Goal: Task Accomplishment & Management: Complete application form

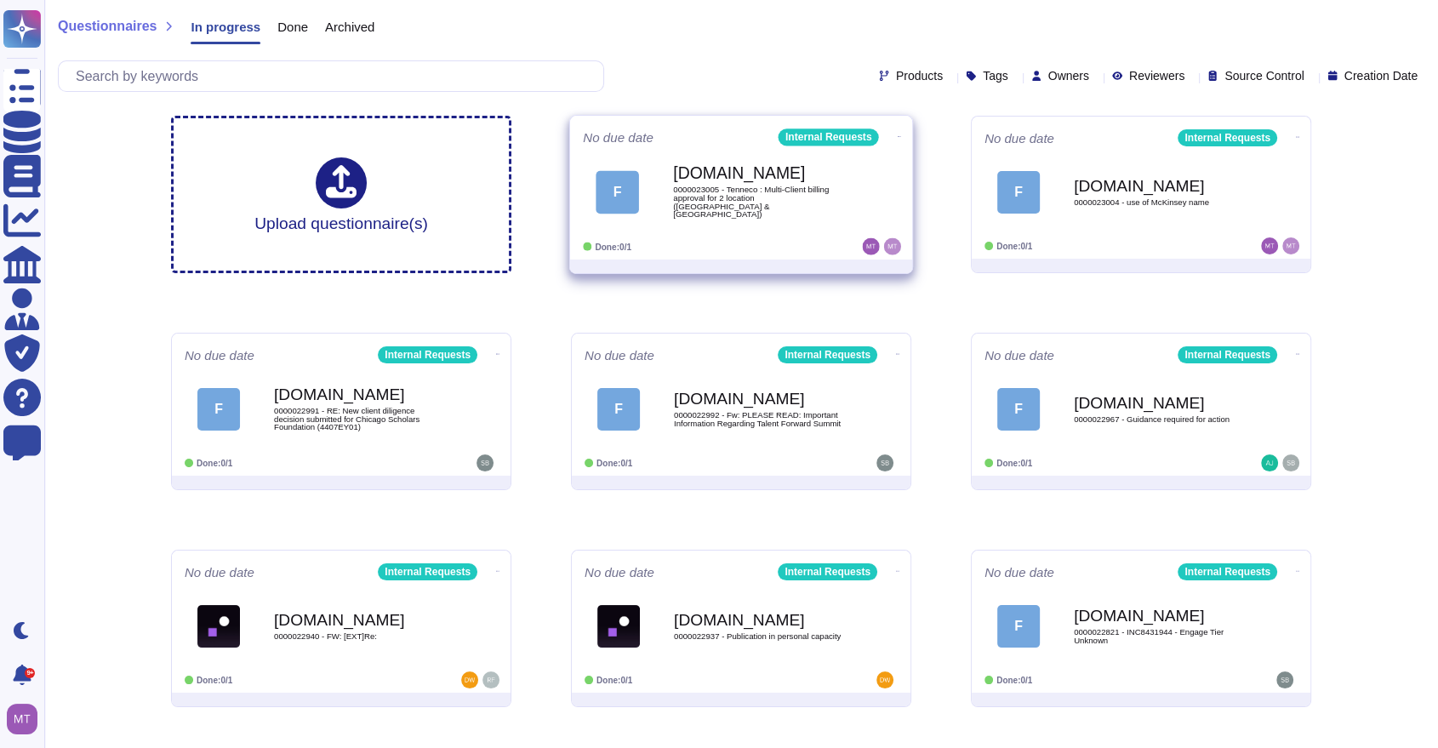
click at [709, 181] on b "[DOMAIN_NAME]" at bounding box center [759, 173] width 172 height 16
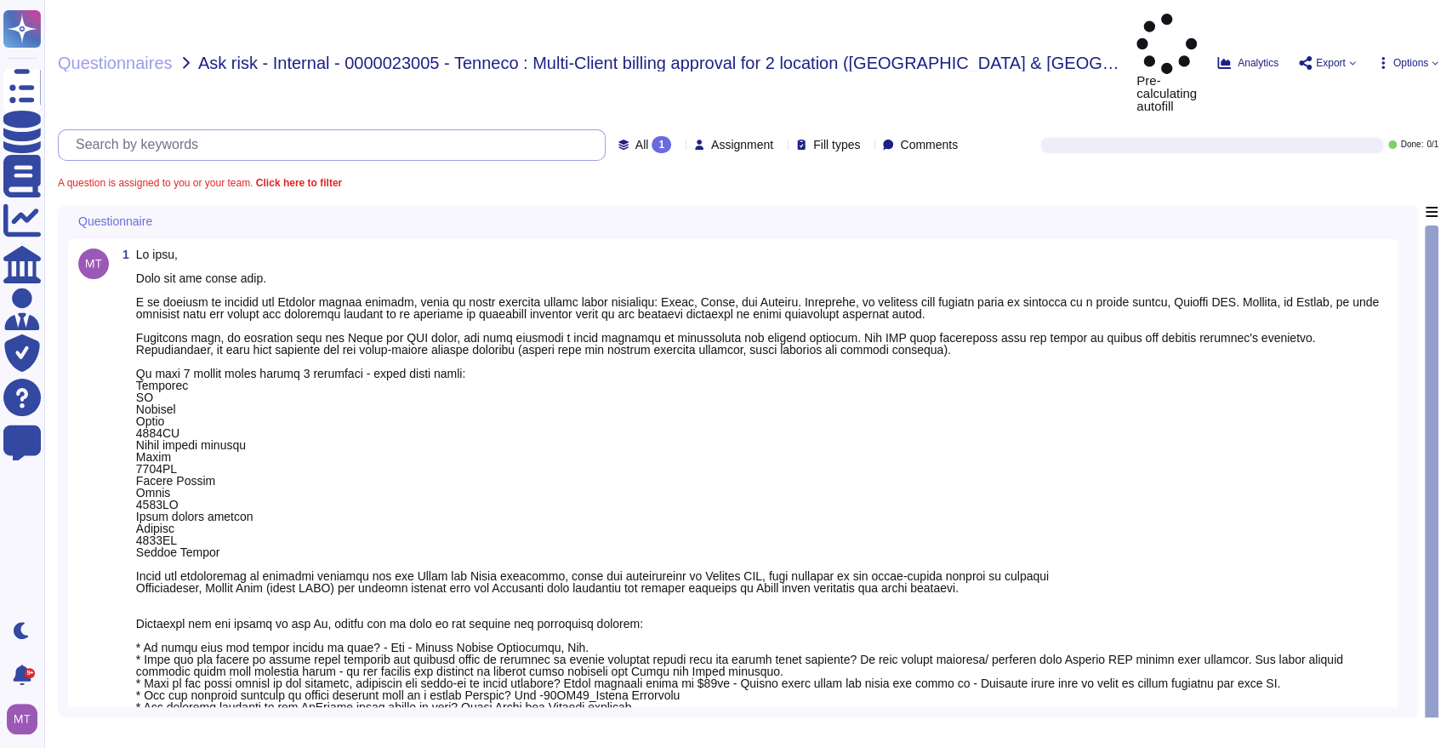
click at [255, 130] on input "text" at bounding box center [336, 145] width 538 height 30
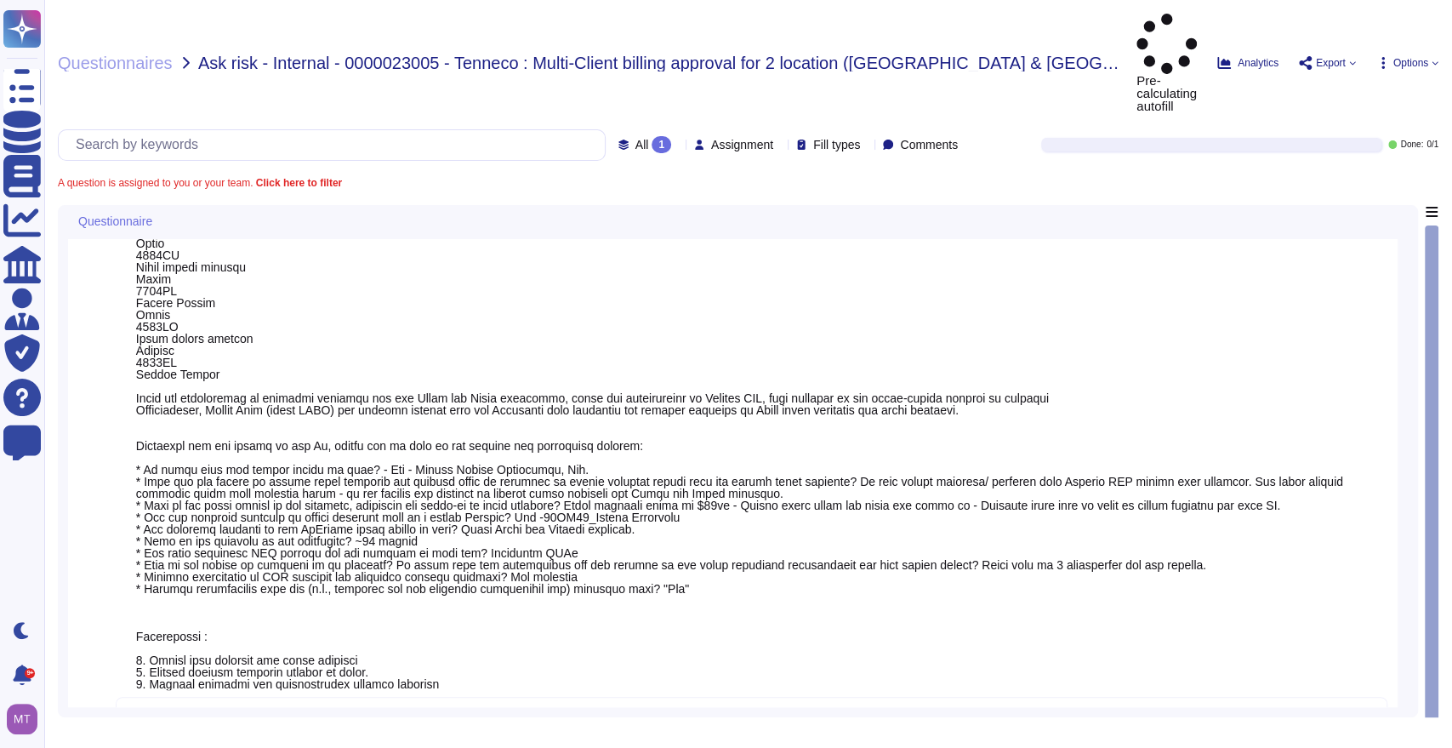
click at [200, 697] on textarea at bounding box center [752, 723] width 1272 height 53
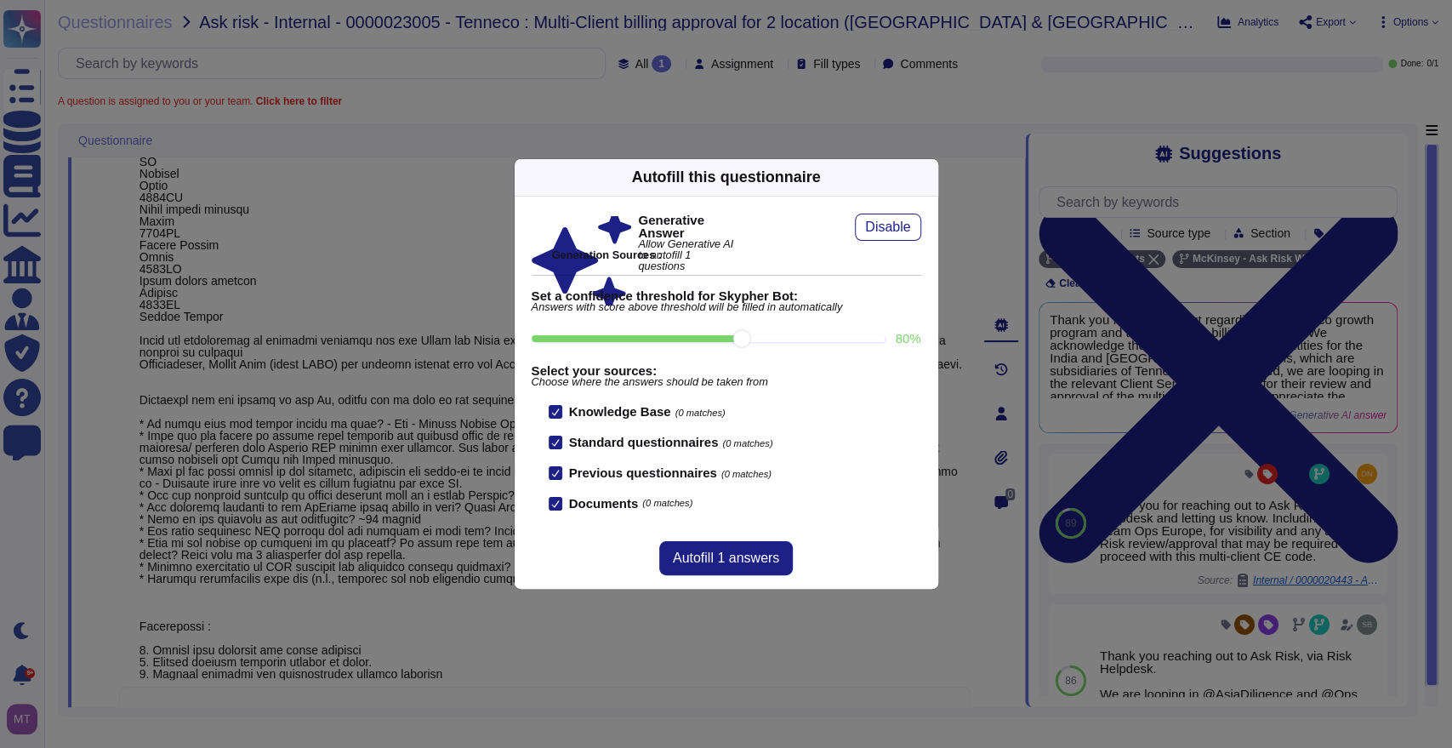
click at [928, 177] on icon at bounding box center [928, 177] width 0 height 0
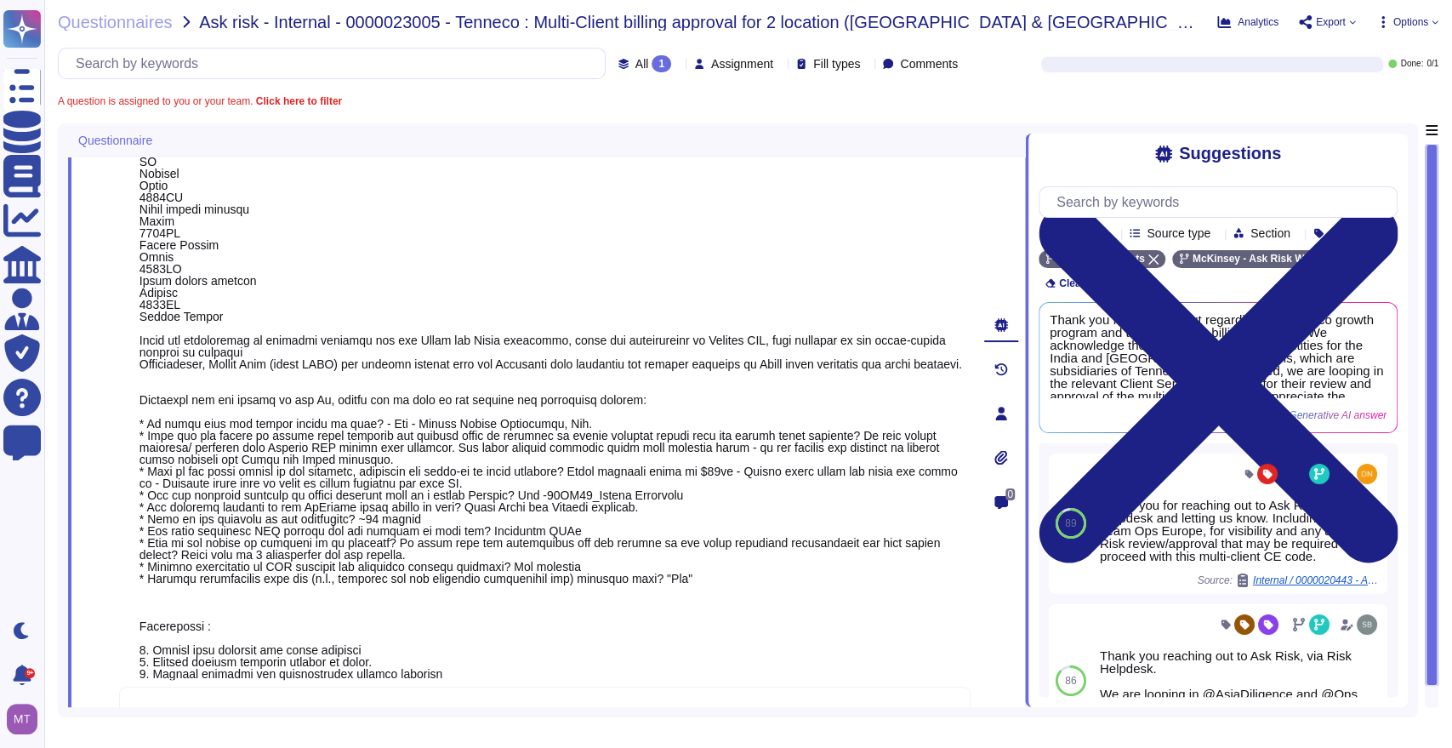
scroll to position [330, 0]
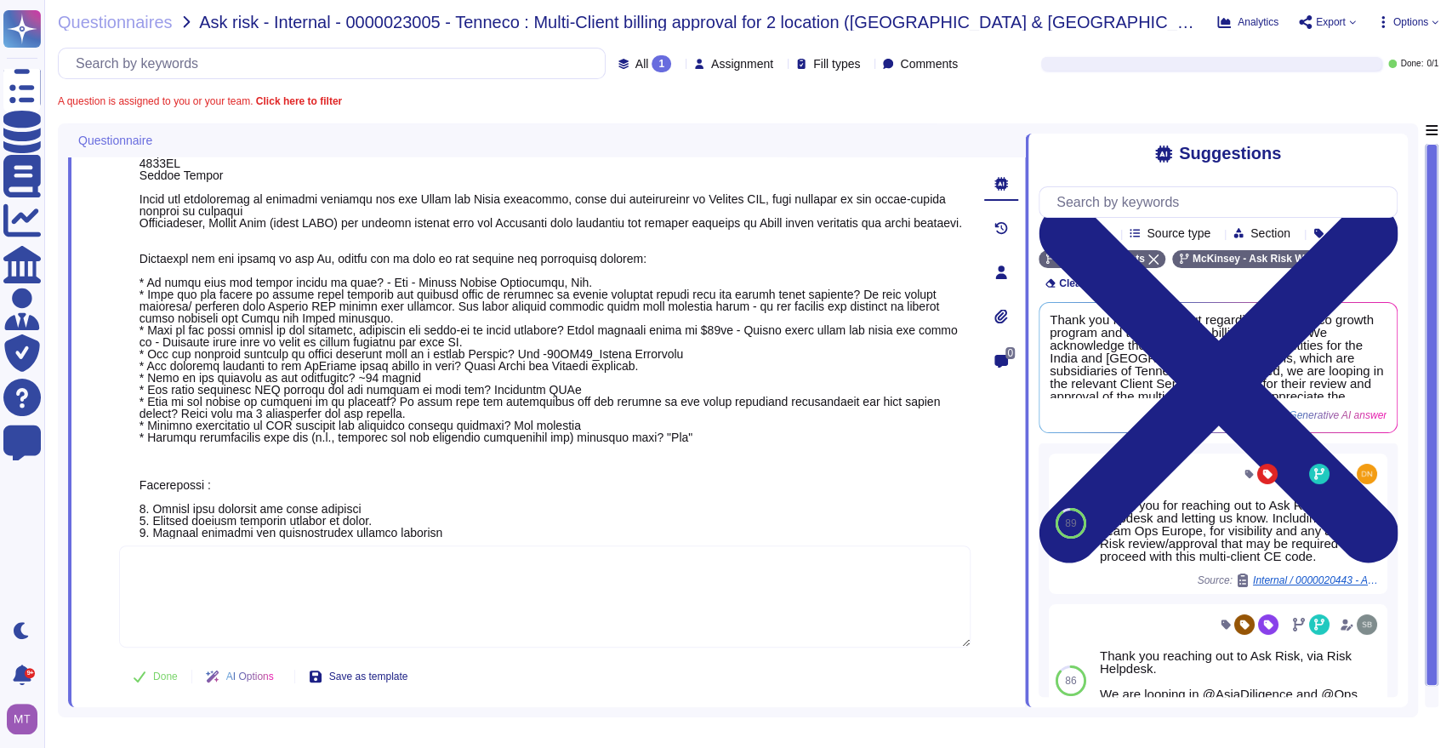
paste textarea "We are looping in @Ops Risk Asia and @[GEOGRAPHIC_DATA] Diligence for visibilit…"
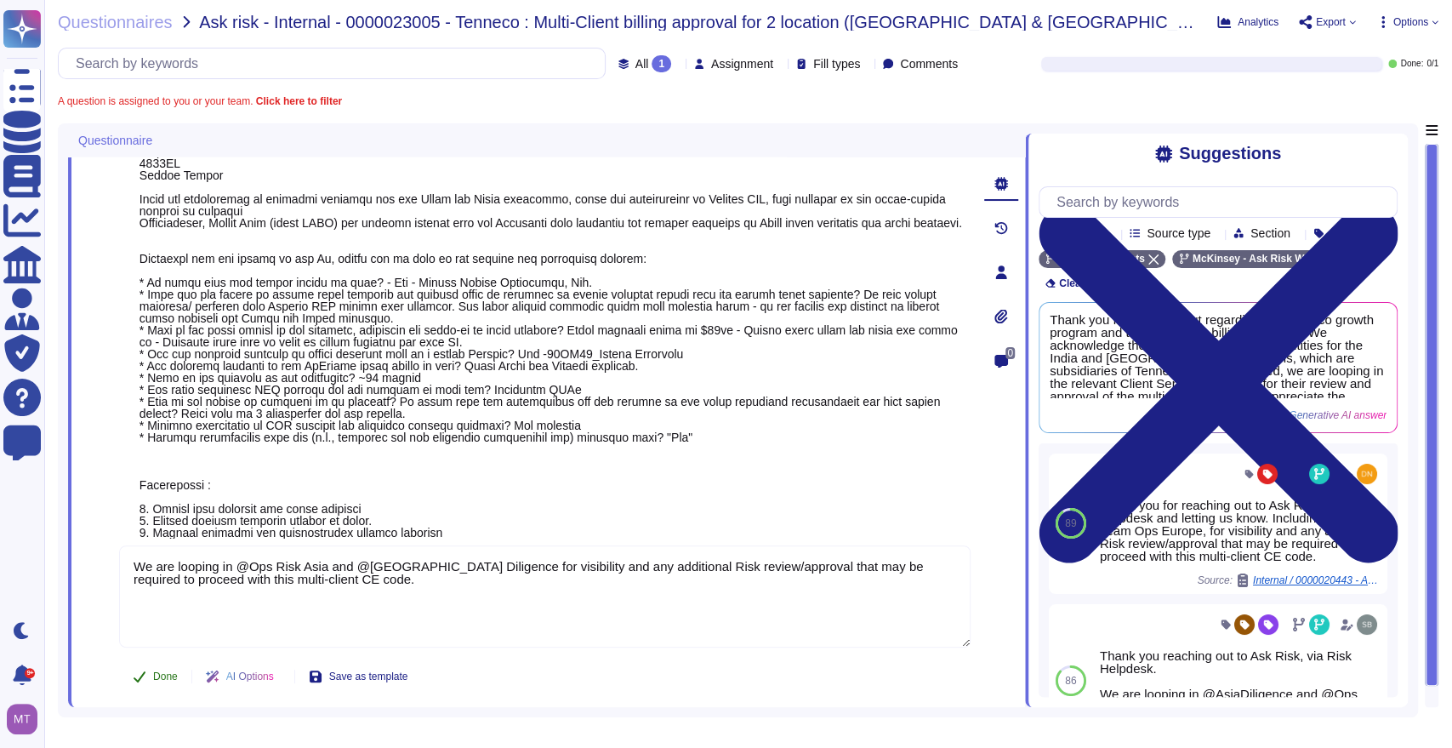
type textarea "We are looping in @Ops Risk Asia and @[GEOGRAPHIC_DATA] Diligence for visibilit…"
click at [155, 672] on span "Done" at bounding box center [165, 676] width 25 height 10
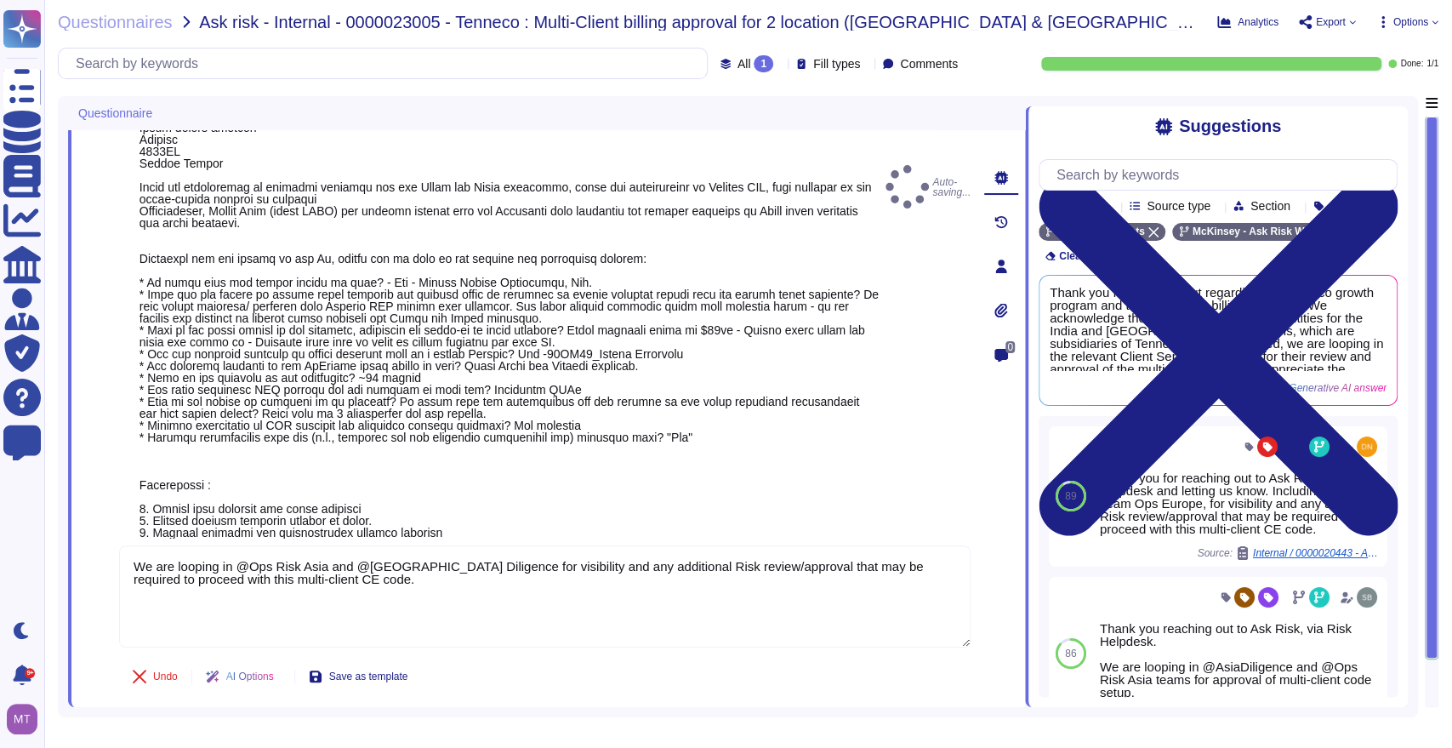
scroll to position [303, 0]
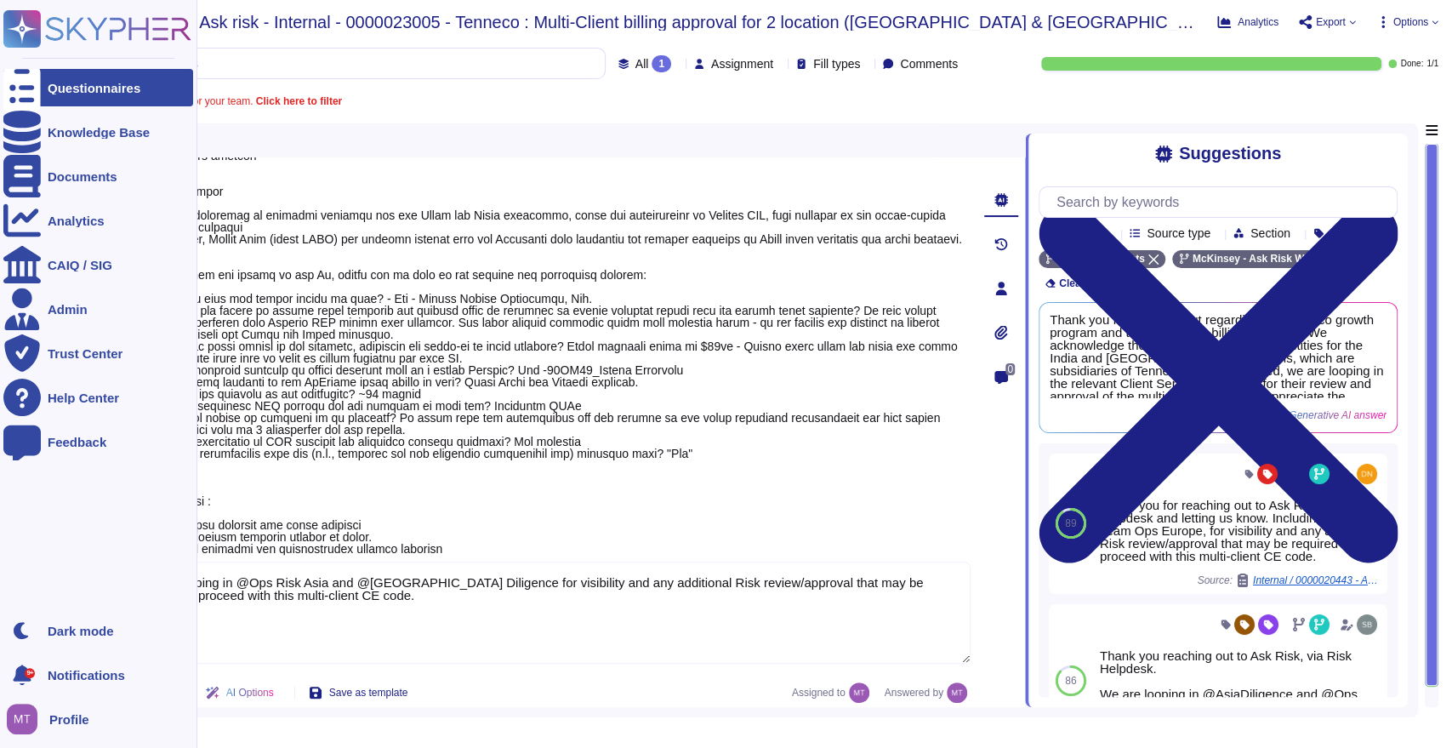
click at [45, 94] on div "Questionnaires" at bounding box center [98, 87] width 190 height 37
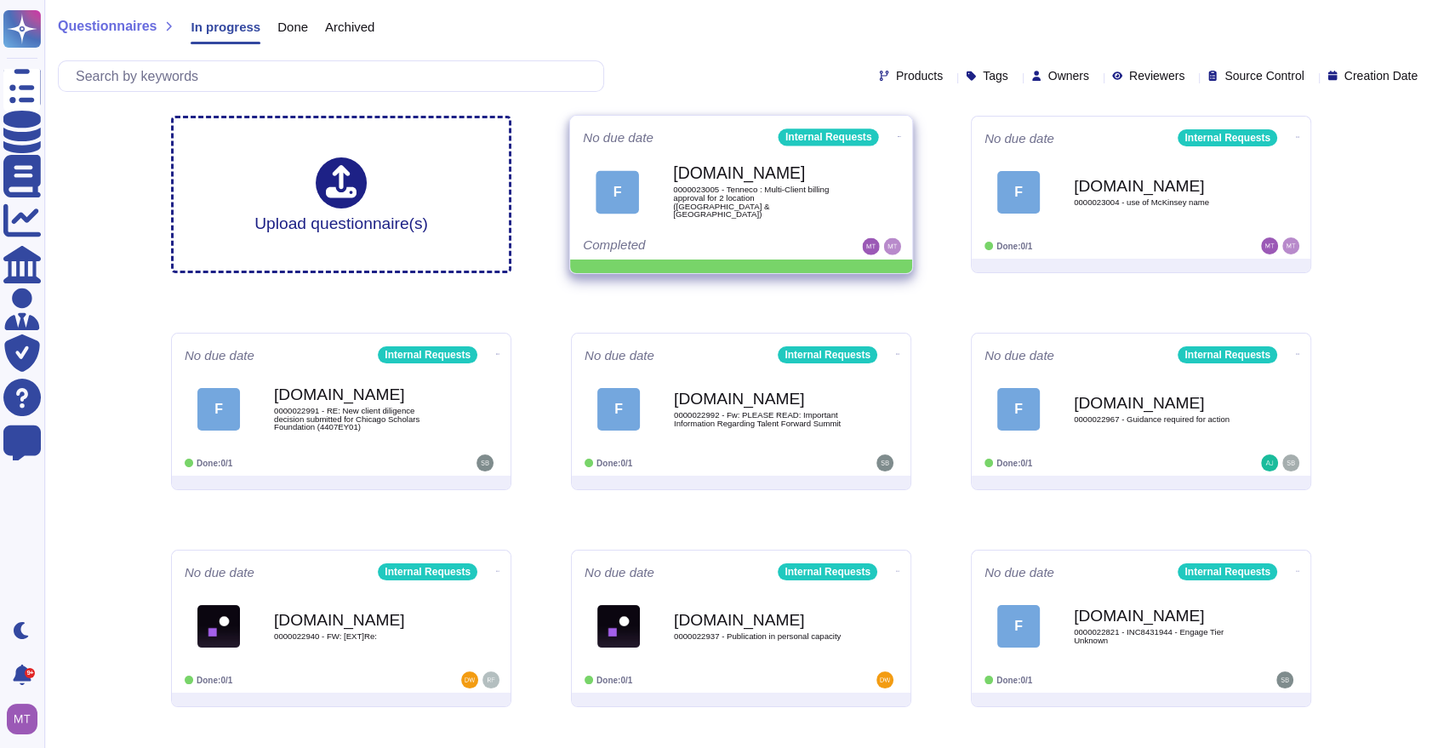
click at [875, 128] on div "No due date Internal Requests F [DOMAIN_NAME] 0000023005 - Tenneco : Multi-Clie…" at bounding box center [741, 188] width 342 height 144
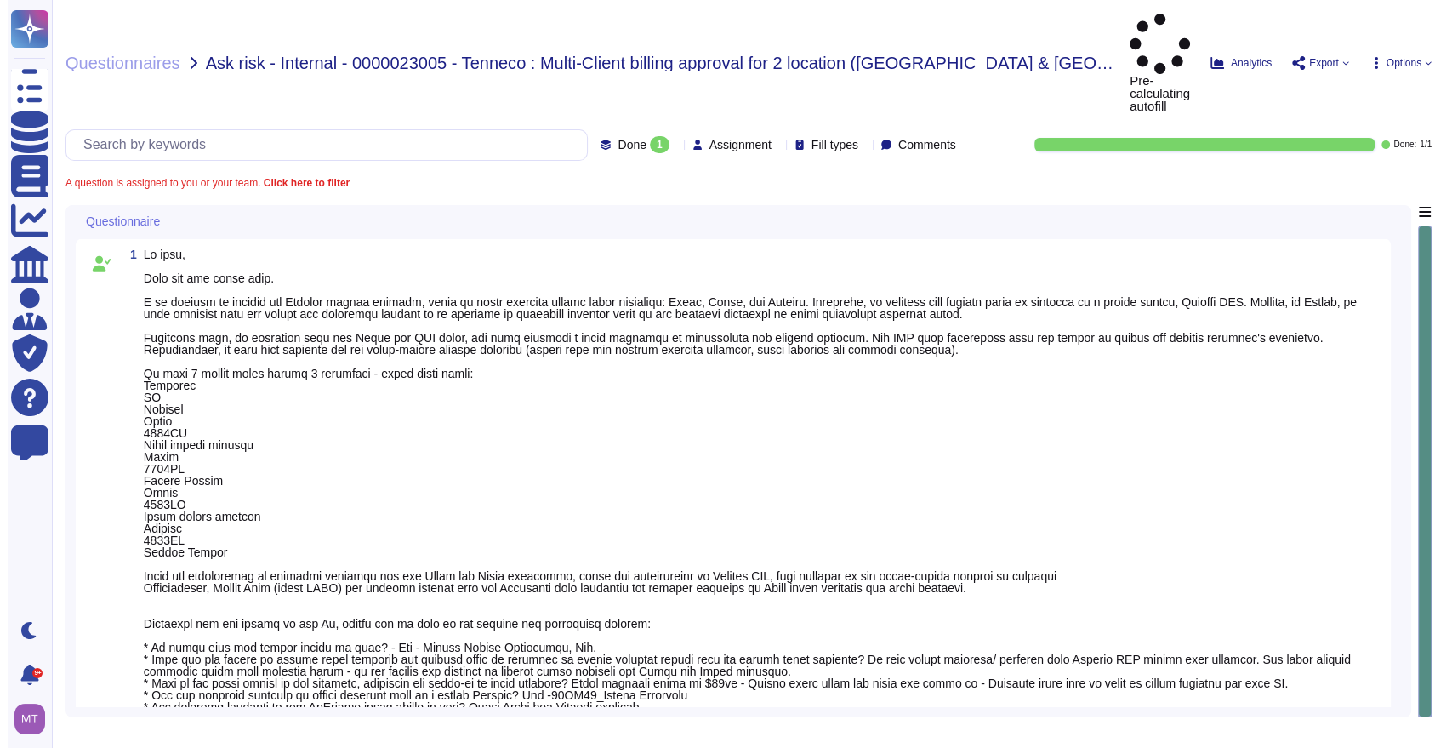
type textarea "We are looping in @Ops Risk Asia and @[GEOGRAPHIC_DATA] Diligence for visibilit…"
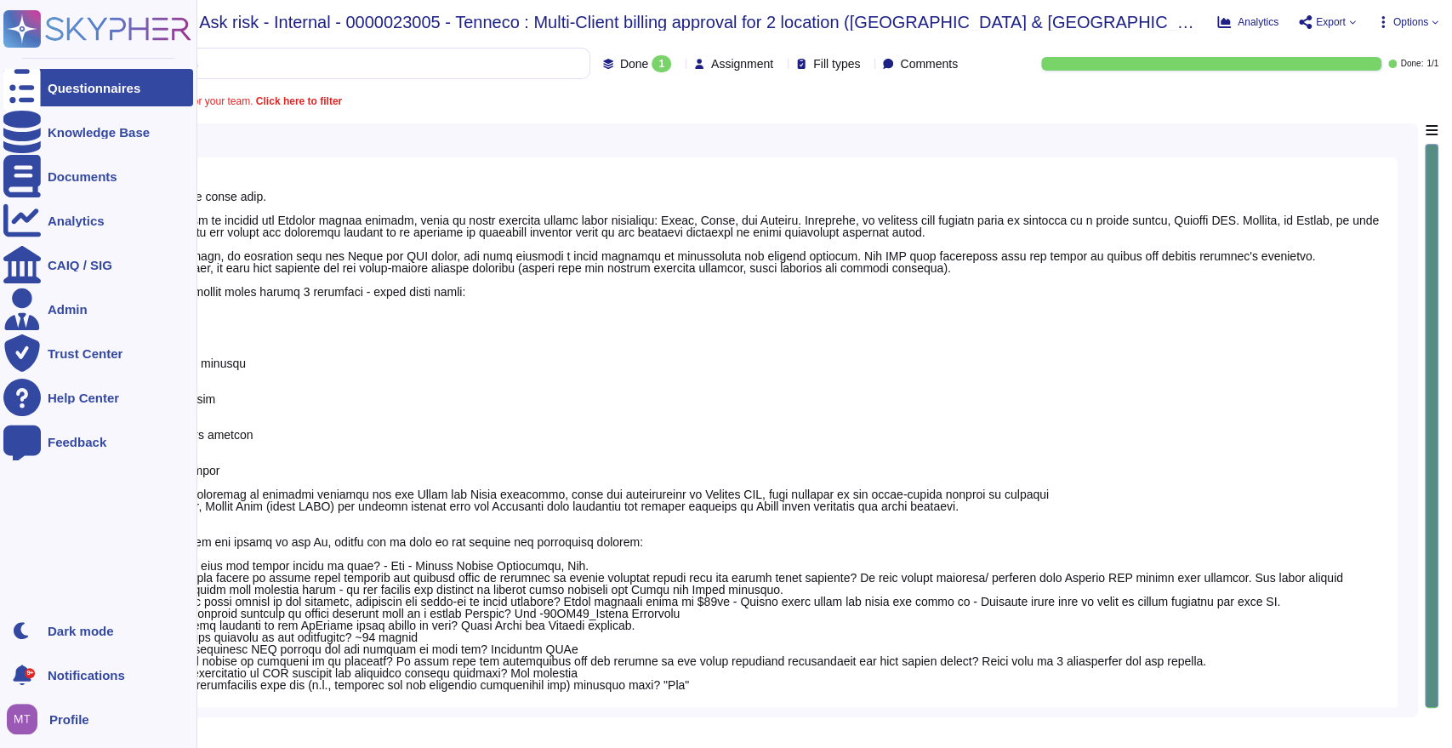
click at [52, 88] on div "Questionnaires" at bounding box center [94, 88] width 93 height 13
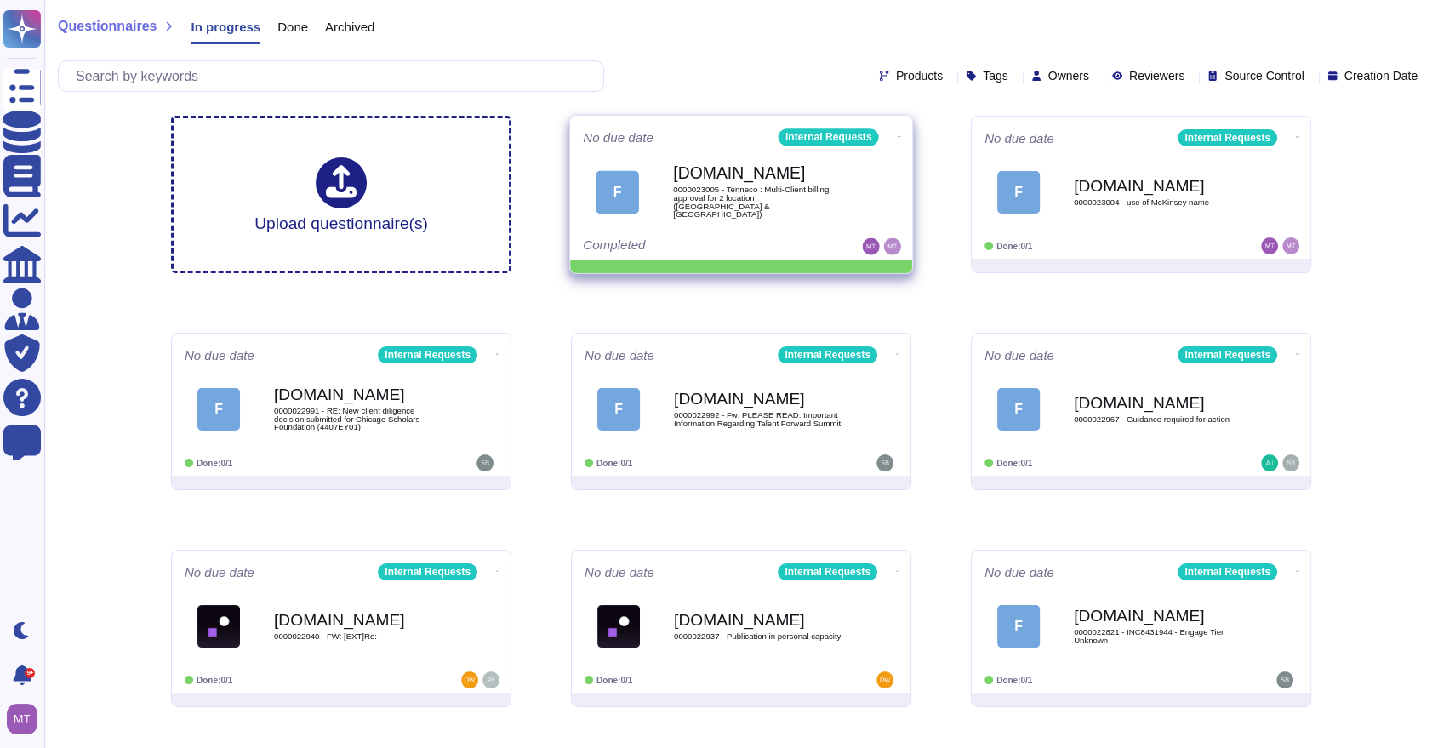
click at [898, 134] on icon at bounding box center [899, 136] width 3 height 4
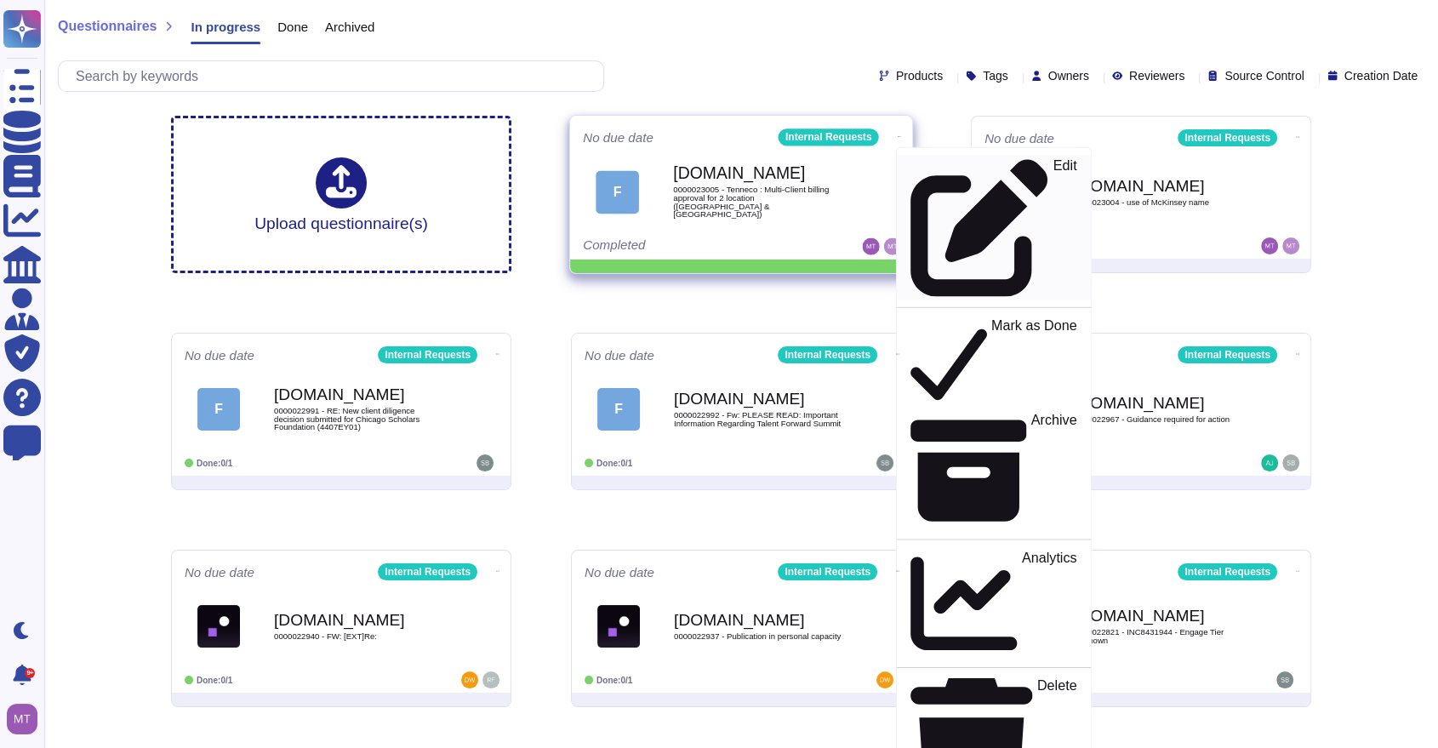
click at [1053, 160] on p "Edit" at bounding box center [1065, 228] width 24 height 138
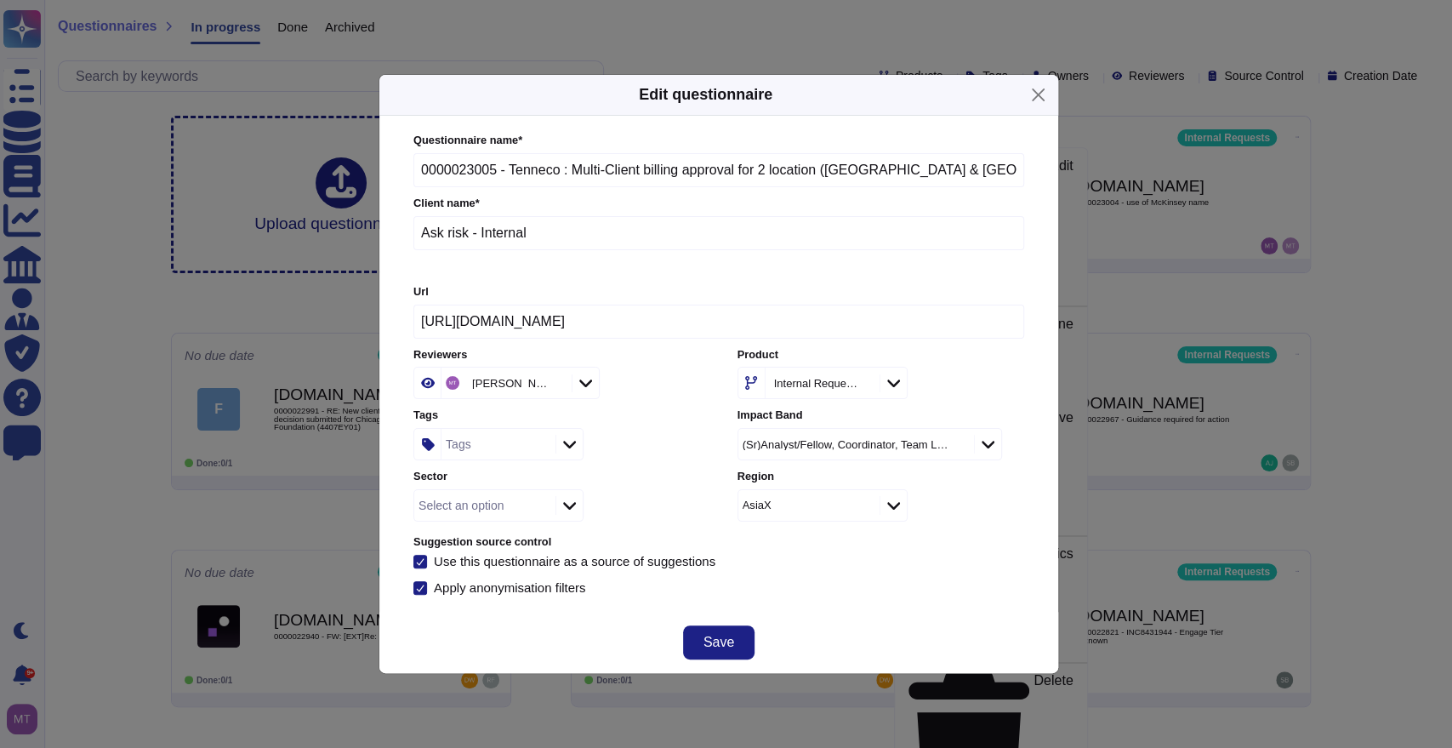
click at [469, 453] on div "Tags" at bounding box center [497, 444] width 110 height 31
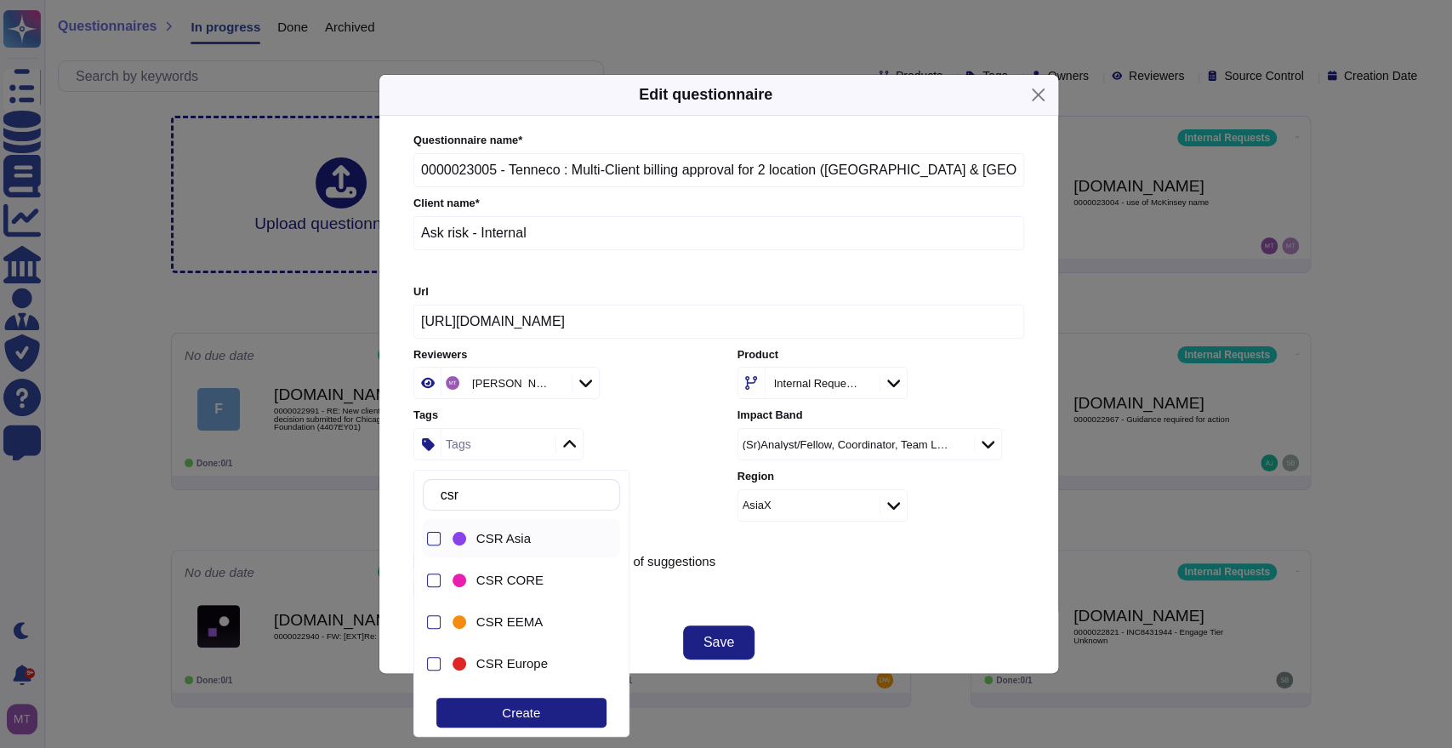
click at [517, 533] on span "CSR Asia" at bounding box center [503, 538] width 54 height 15
click at [528, 501] on input "csr" at bounding box center [525, 495] width 187 height 30
drag, startPoint x: 524, startPoint y: 497, endPoint x: 436, endPoint y: 482, distance: 89.8
click at [436, 482] on div "csr" at bounding box center [521, 494] width 197 height 31
type input "c"
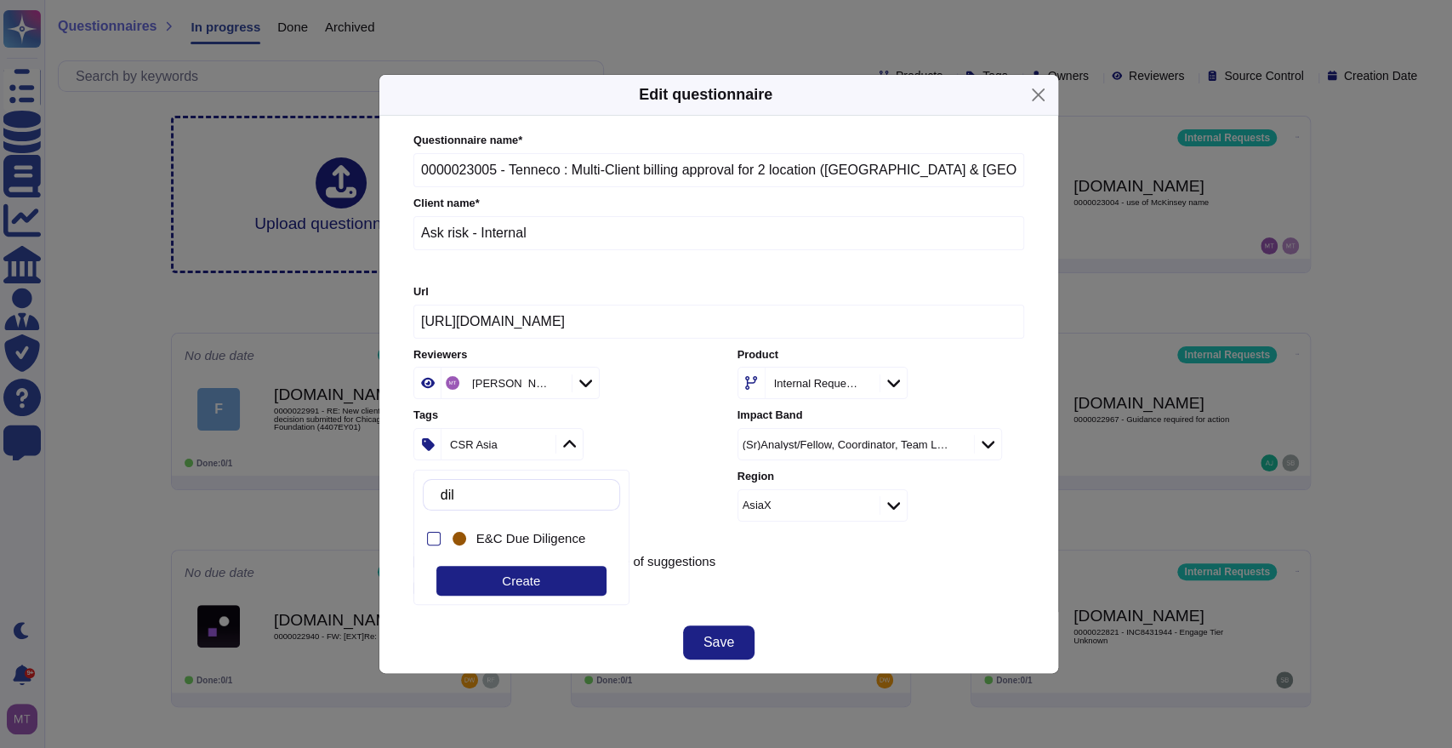
type input "dili"
click at [513, 536] on span "E&C Due Diligence" at bounding box center [530, 538] width 109 height 15
click at [792, 602] on div "Questionnaire name * 0000023005 - Tenneco : Multi-Client billing approval for 2…" at bounding box center [719, 364] width 645 height 496
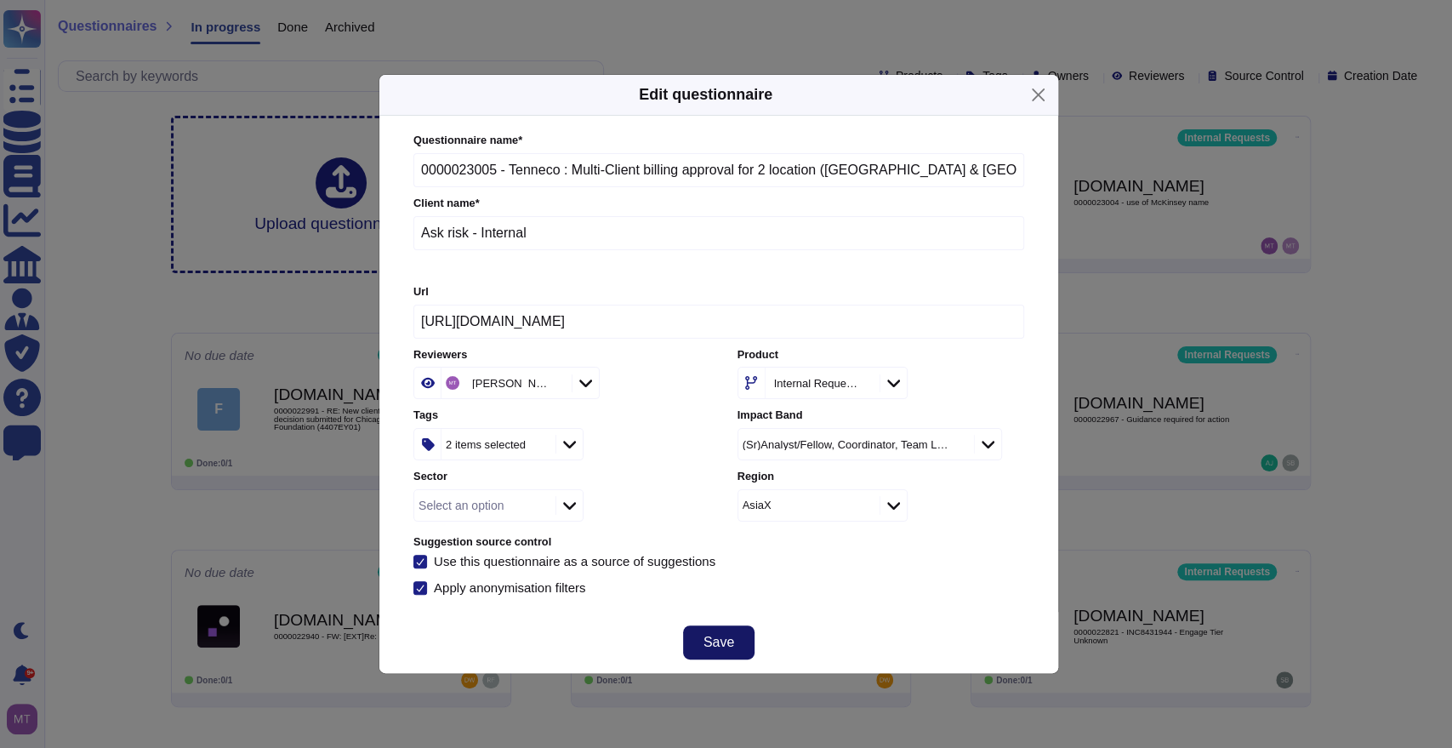
click at [722, 646] on span "Save" at bounding box center [719, 643] width 31 height 14
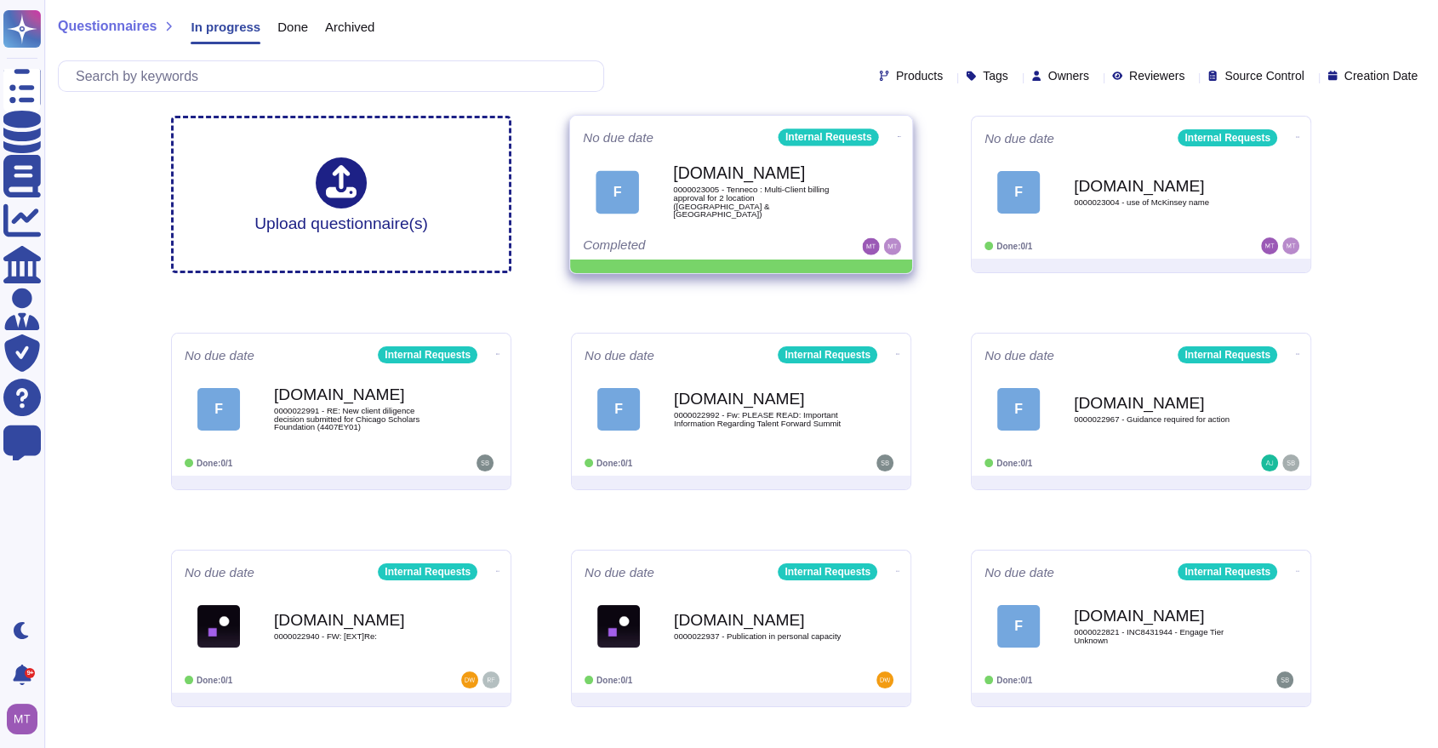
click at [898, 134] on icon at bounding box center [899, 136] width 3 height 4
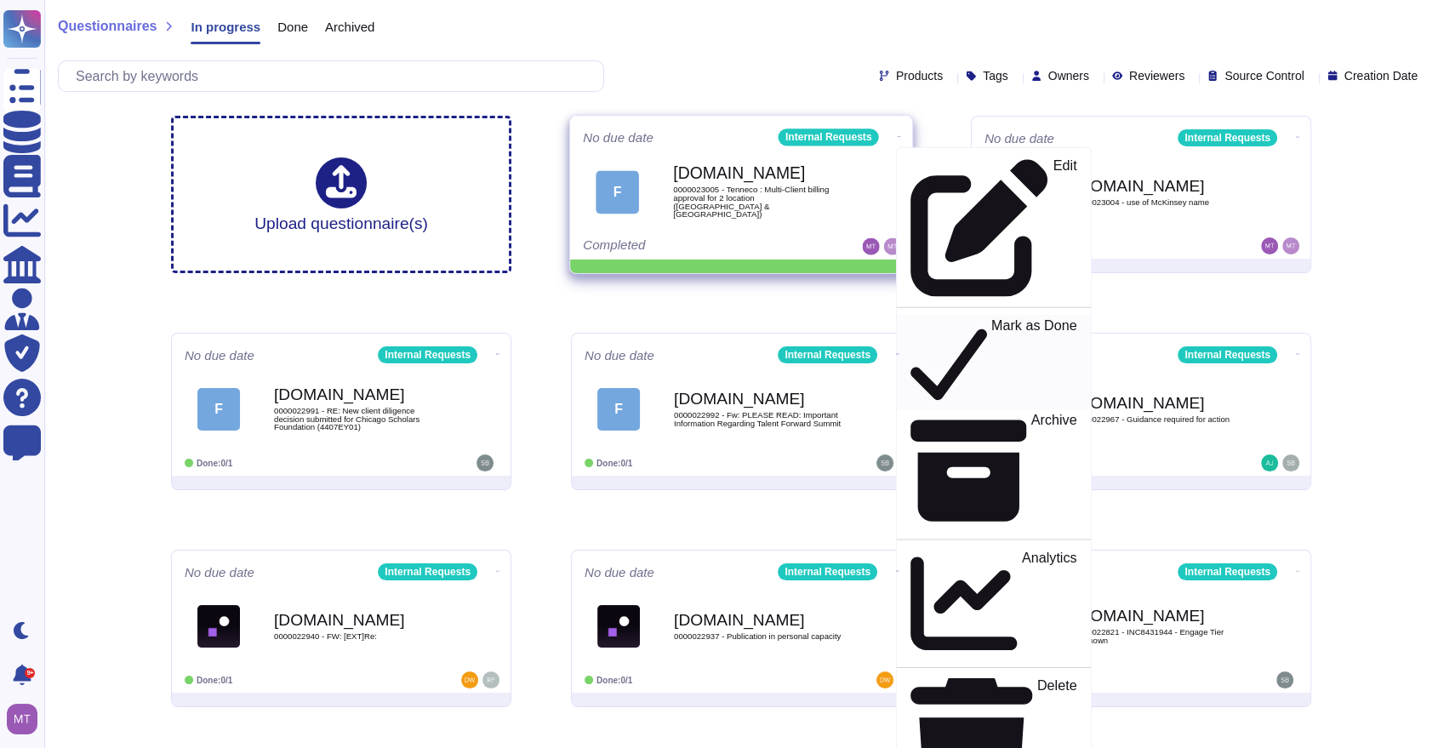
click at [991, 319] on p "Mark as Done" at bounding box center [1034, 362] width 86 height 87
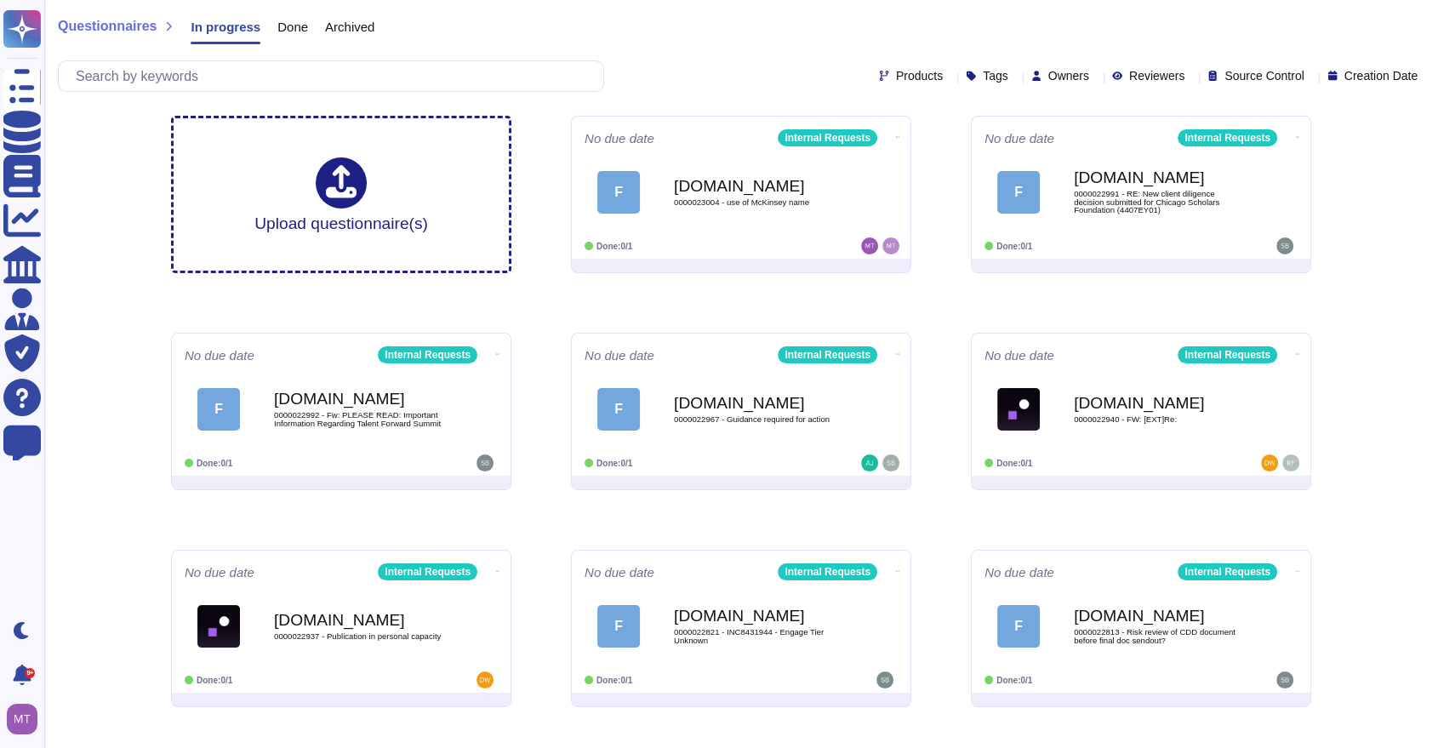
click at [284, 21] on span "Done" at bounding box center [292, 26] width 31 height 13
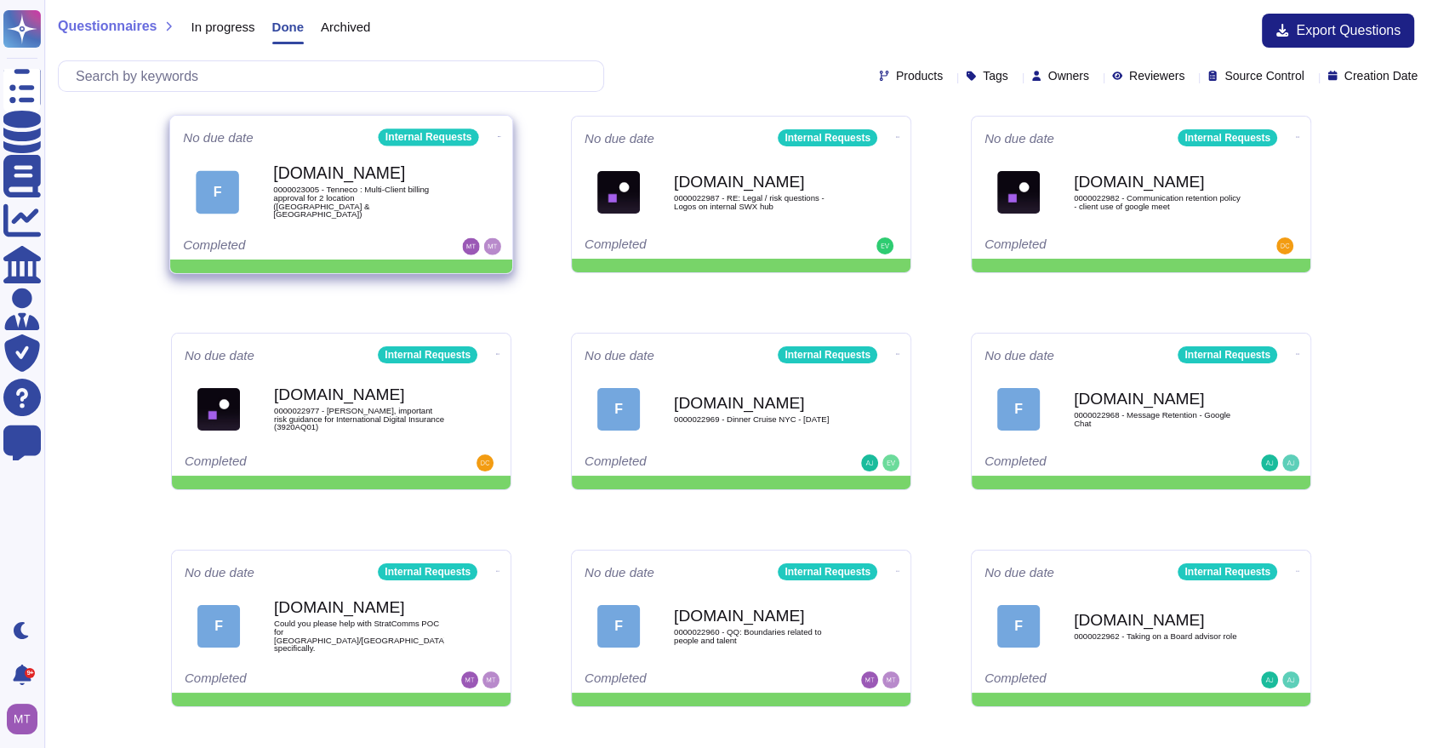
click at [347, 210] on span "0000023005 - Tenneco : Multi-Client billing approval for 2 location ([GEOGRAPHI…" at bounding box center [359, 201] width 172 height 33
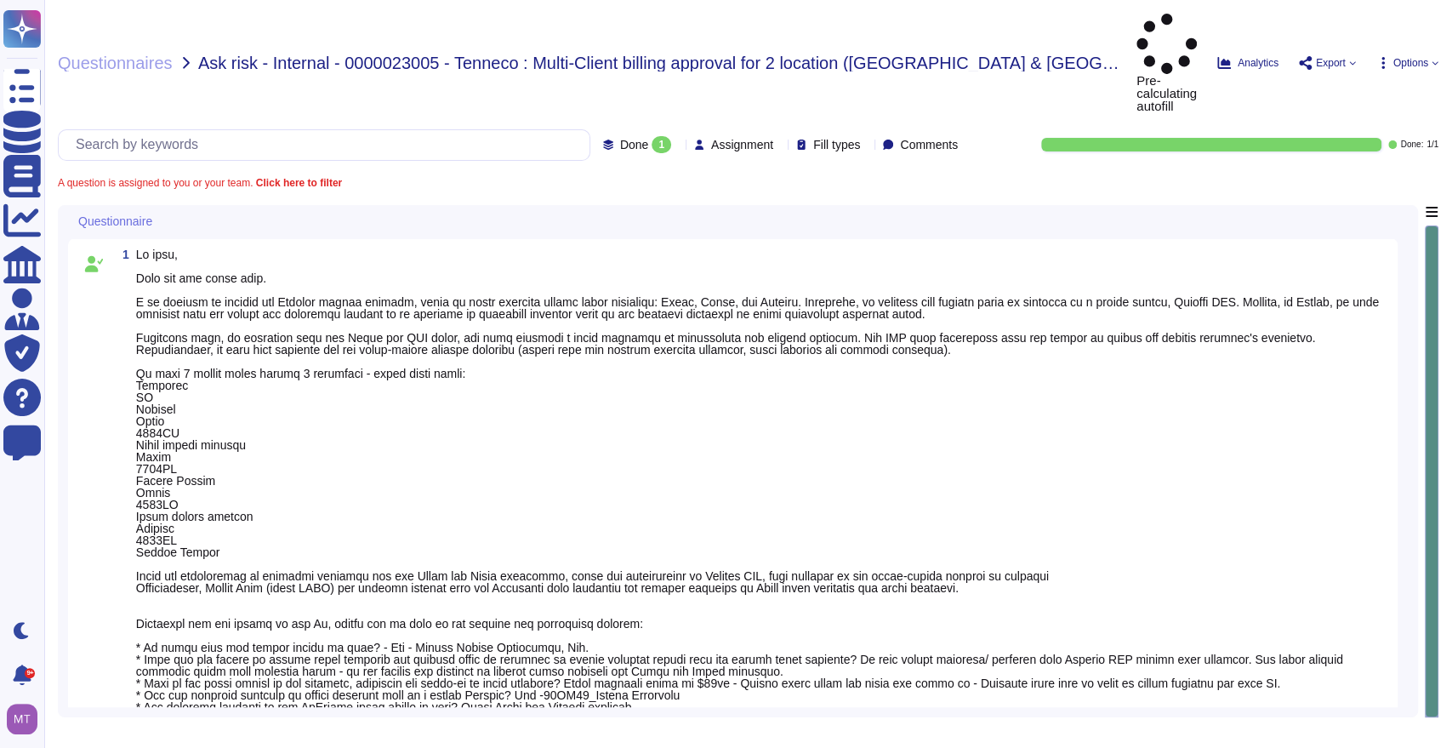
type textarea "We are looping in @Ops Risk Asia and @[GEOGRAPHIC_DATA] Diligence for visibilit…"
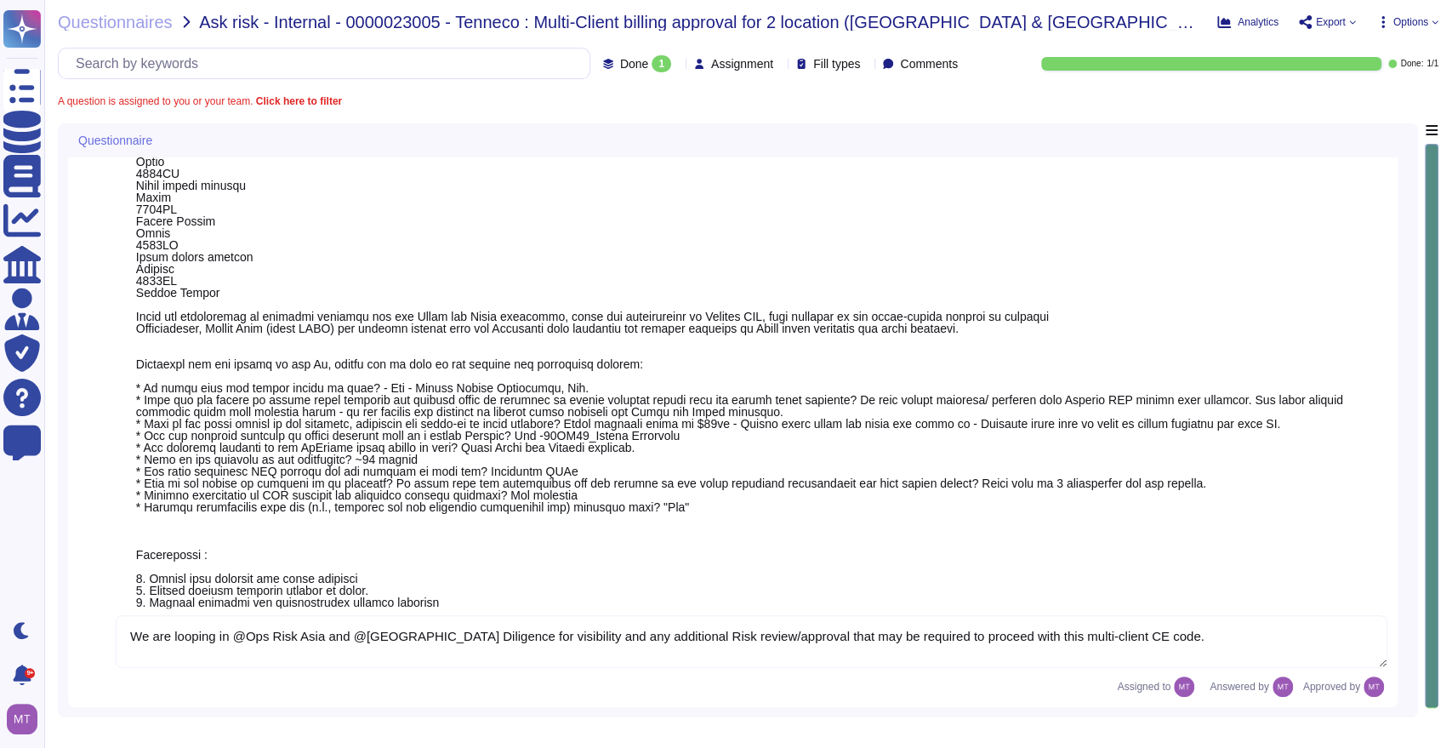
scroll to position [180, 0]
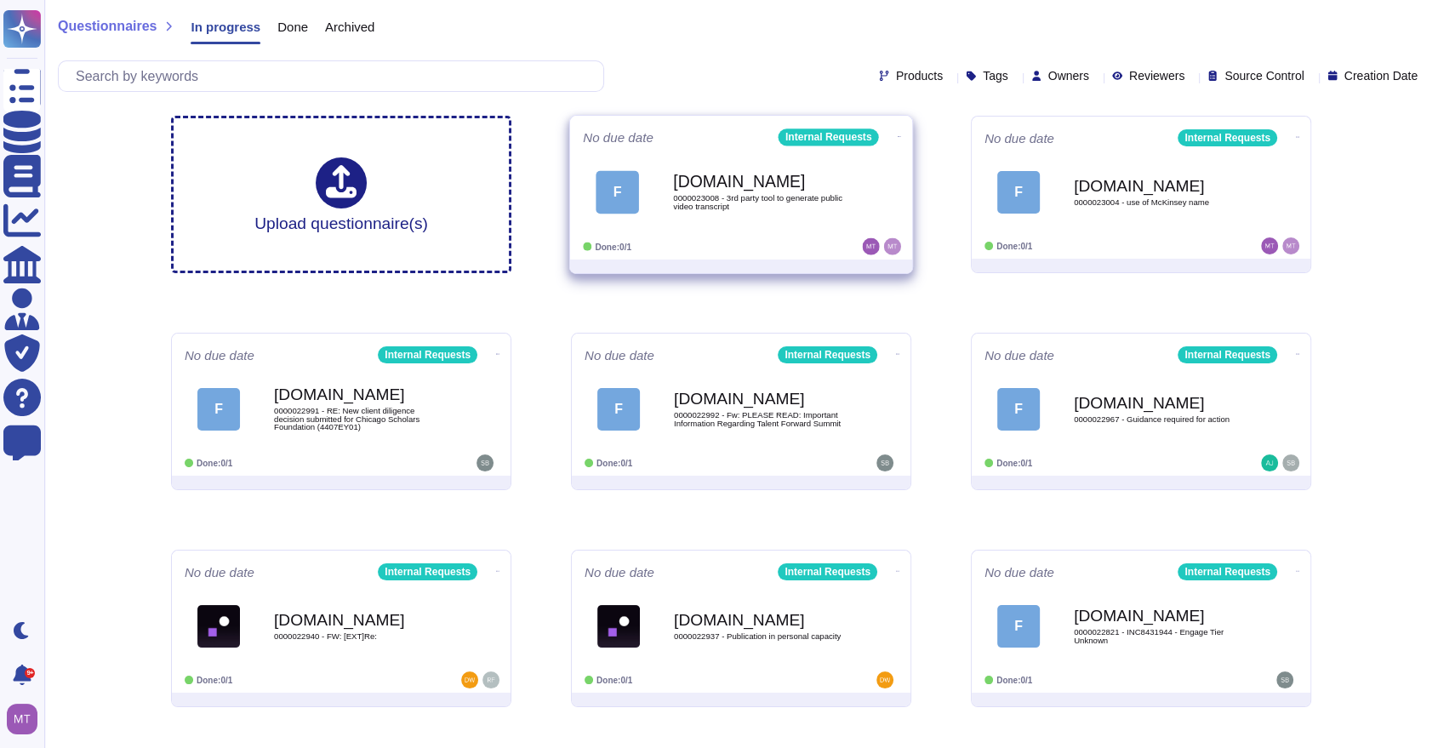
click at [749, 194] on span "0000023008 - 3rd party tool to generate public video transcript" at bounding box center [759, 202] width 172 height 16
